Goal: Information Seeking & Learning: Learn about a topic

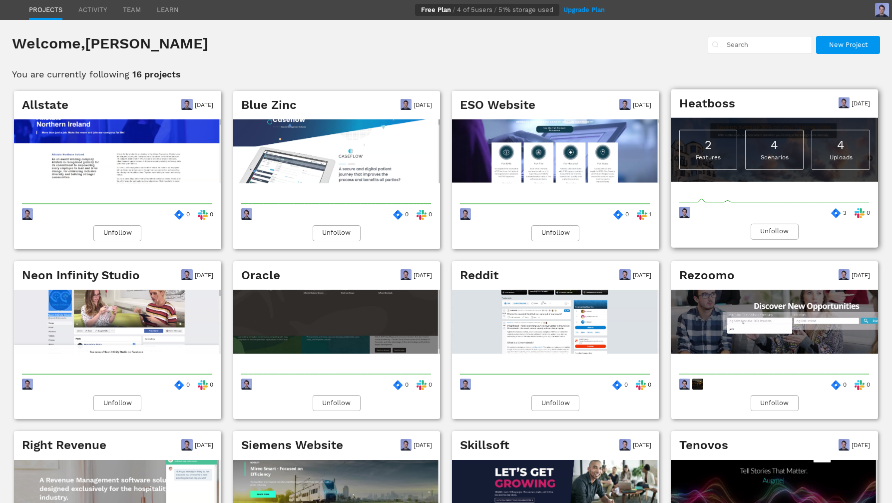
click at [764, 168] on div "4 Scenarios" at bounding box center [774, 150] width 58 height 40
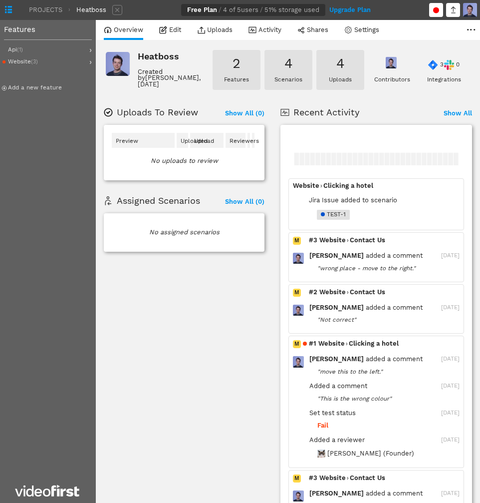
click at [336, 183] on span "Clicking a hotel" at bounding box center [349, 185] width 50 height 7
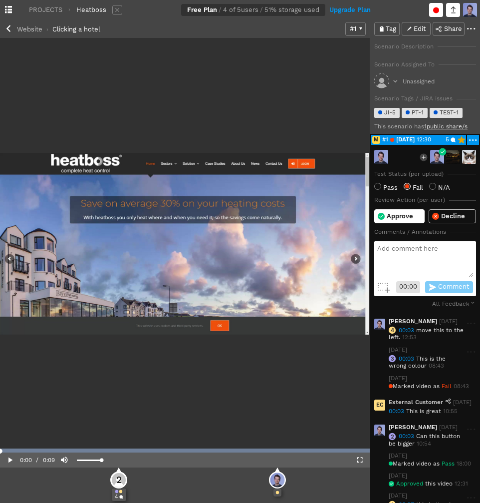
click at [214, 189] on div "Video Player" at bounding box center [185, 243] width 370 height 411
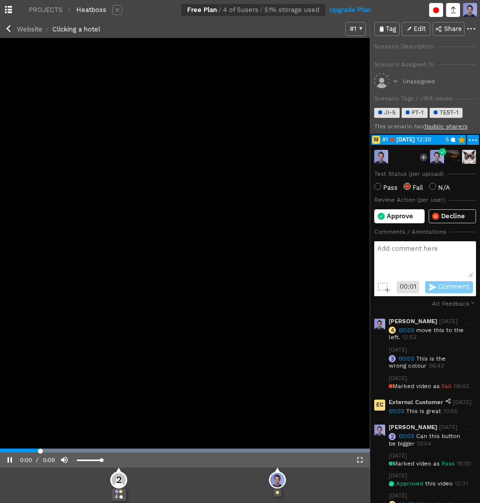
click at [231, 222] on video "Video Player" at bounding box center [185, 243] width 370 height 411
